Goal: Information Seeking & Learning: Check status

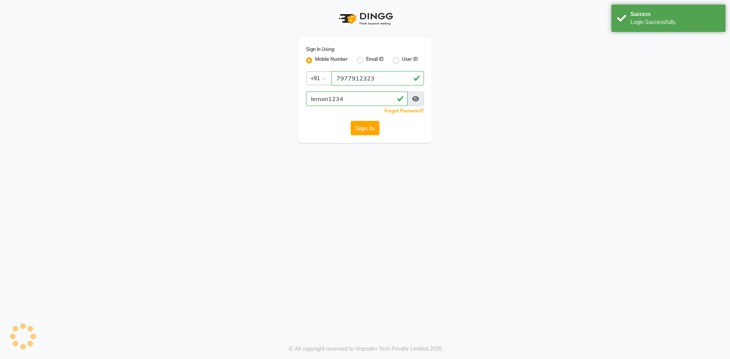
select select "562"
select select "service"
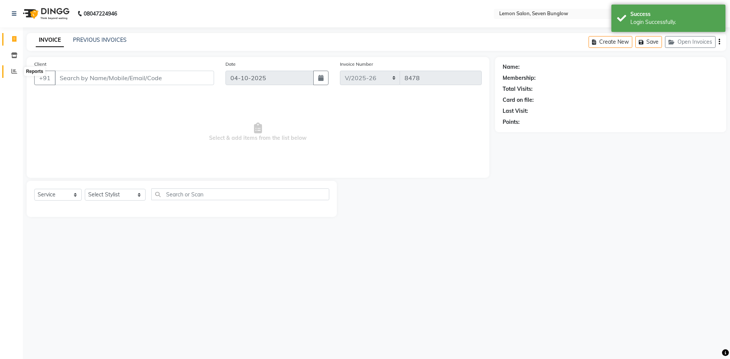
click at [12, 71] on icon at bounding box center [14, 71] width 6 height 6
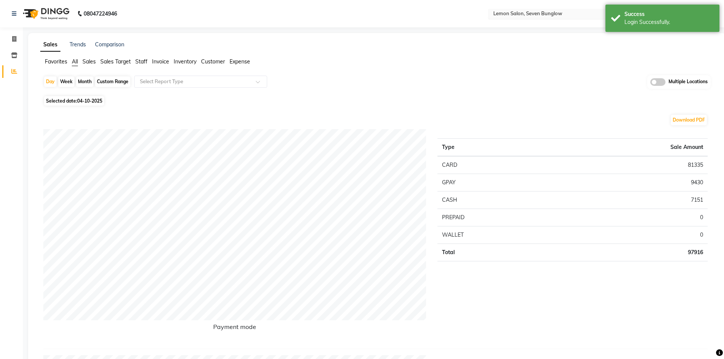
click at [564, 16] on input "text" at bounding box center [547, 15] width 110 height 8
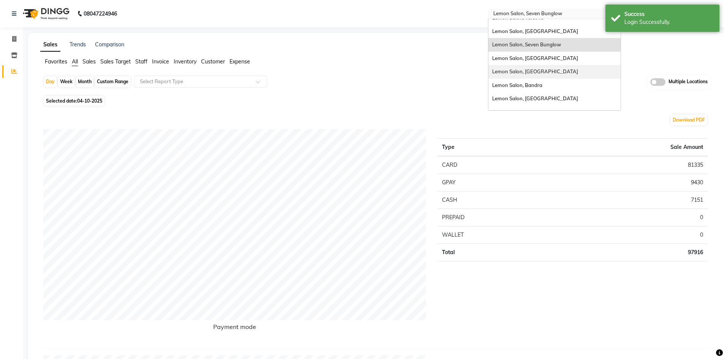
scroll to position [57, 0]
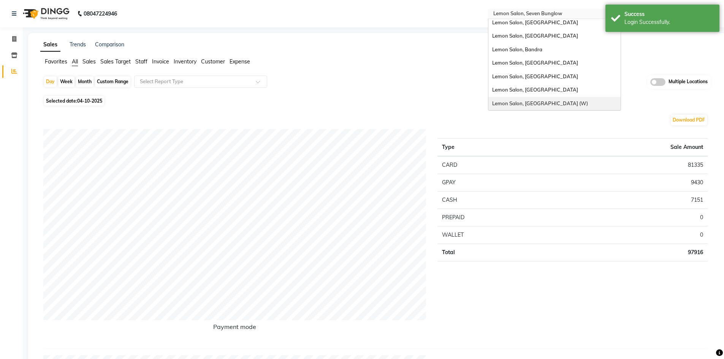
click at [533, 104] on span "Lemon Salon, [GEOGRAPHIC_DATA] (W)" at bounding box center [541, 103] width 96 height 6
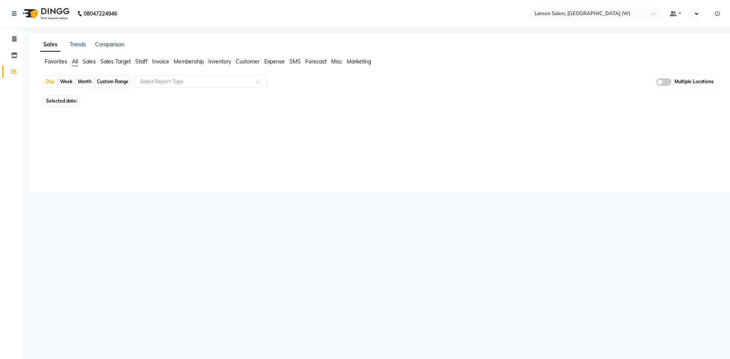
select select "en"
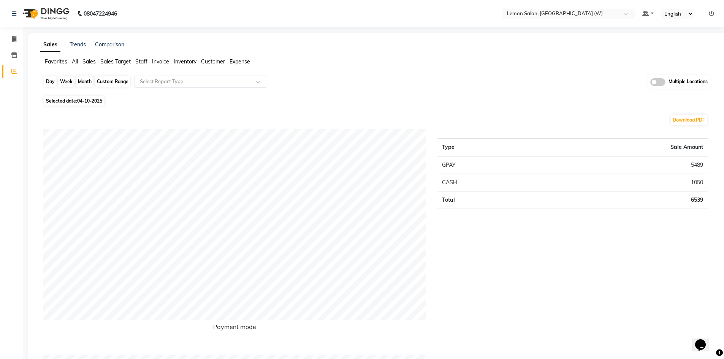
click at [48, 78] on div "Day" at bounding box center [50, 81] width 13 height 11
select select "10"
select select "2025"
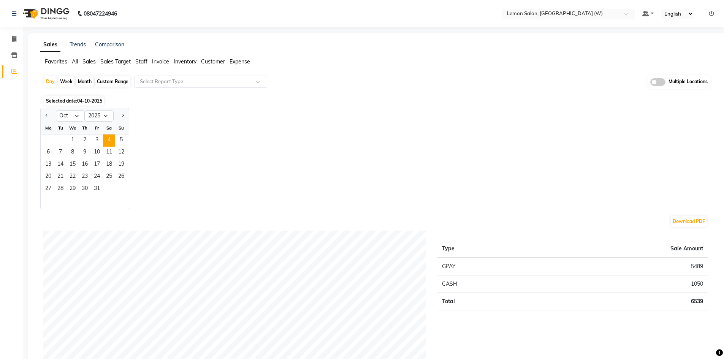
click at [551, 10] on div "Select Location × [GEOGRAPHIC_DATA], [GEOGRAPHIC_DATA] (W)" at bounding box center [568, 14] width 133 height 10
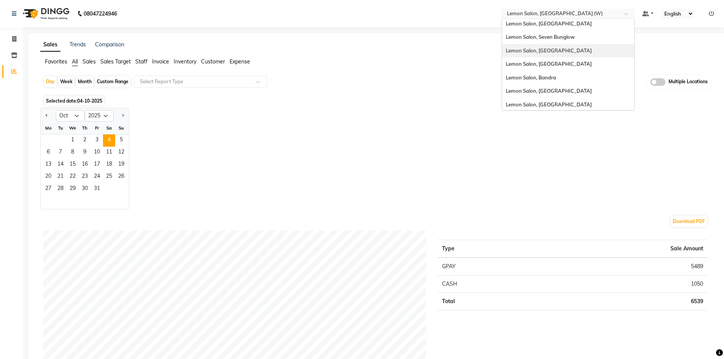
scroll to position [57, 0]
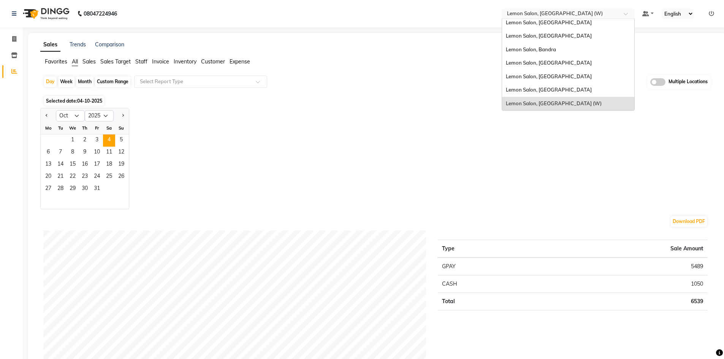
click at [559, 102] on span "Lemon Salon, [GEOGRAPHIC_DATA] (W)" at bounding box center [554, 103] width 96 height 6
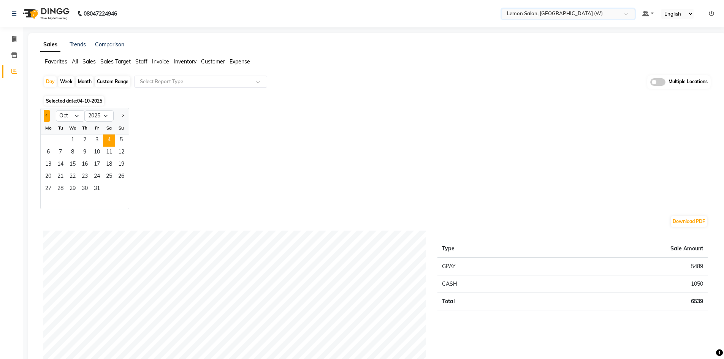
click at [46, 118] on button "Previous month" at bounding box center [47, 116] width 6 height 12
select select "9"
click at [84, 149] on span "11" at bounding box center [85, 153] width 12 height 12
